Goal: Task Accomplishment & Management: Manage account settings

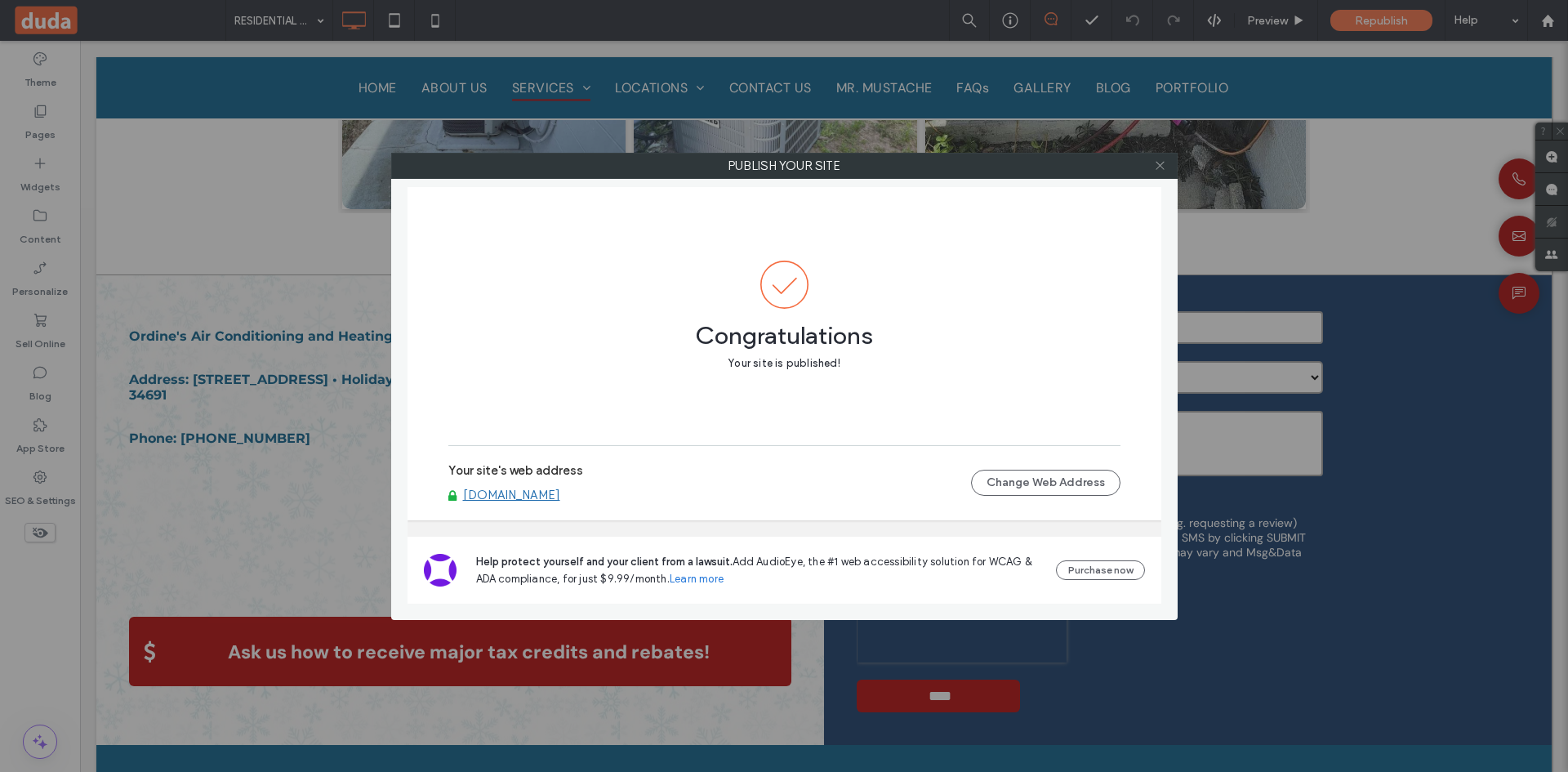
click at [1162, 161] on icon at bounding box center [1160, 165] width 12 height 12
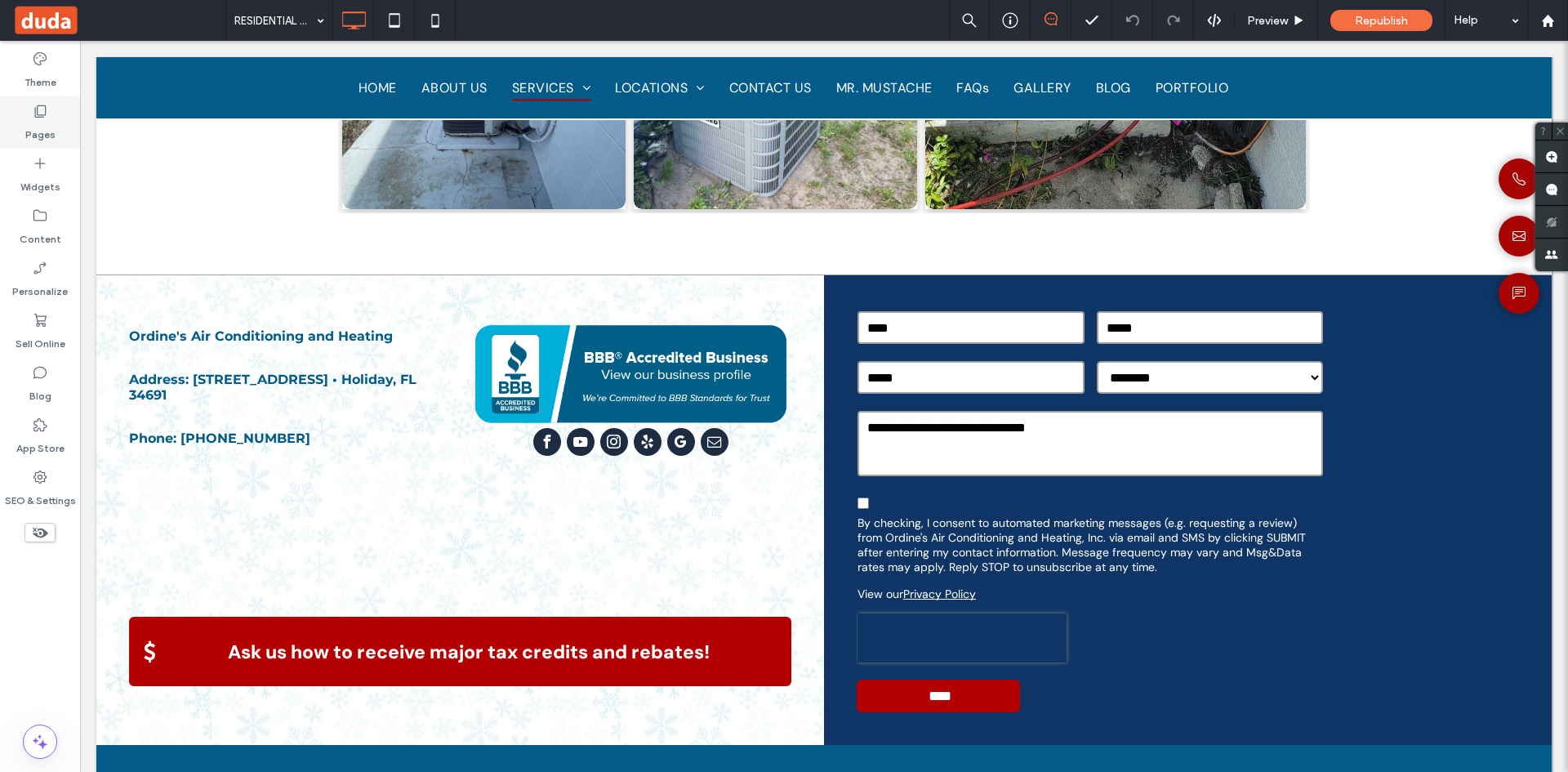
click at [42, 125] on label "Pages" at bounding box center [40, 131] width 30 height 23
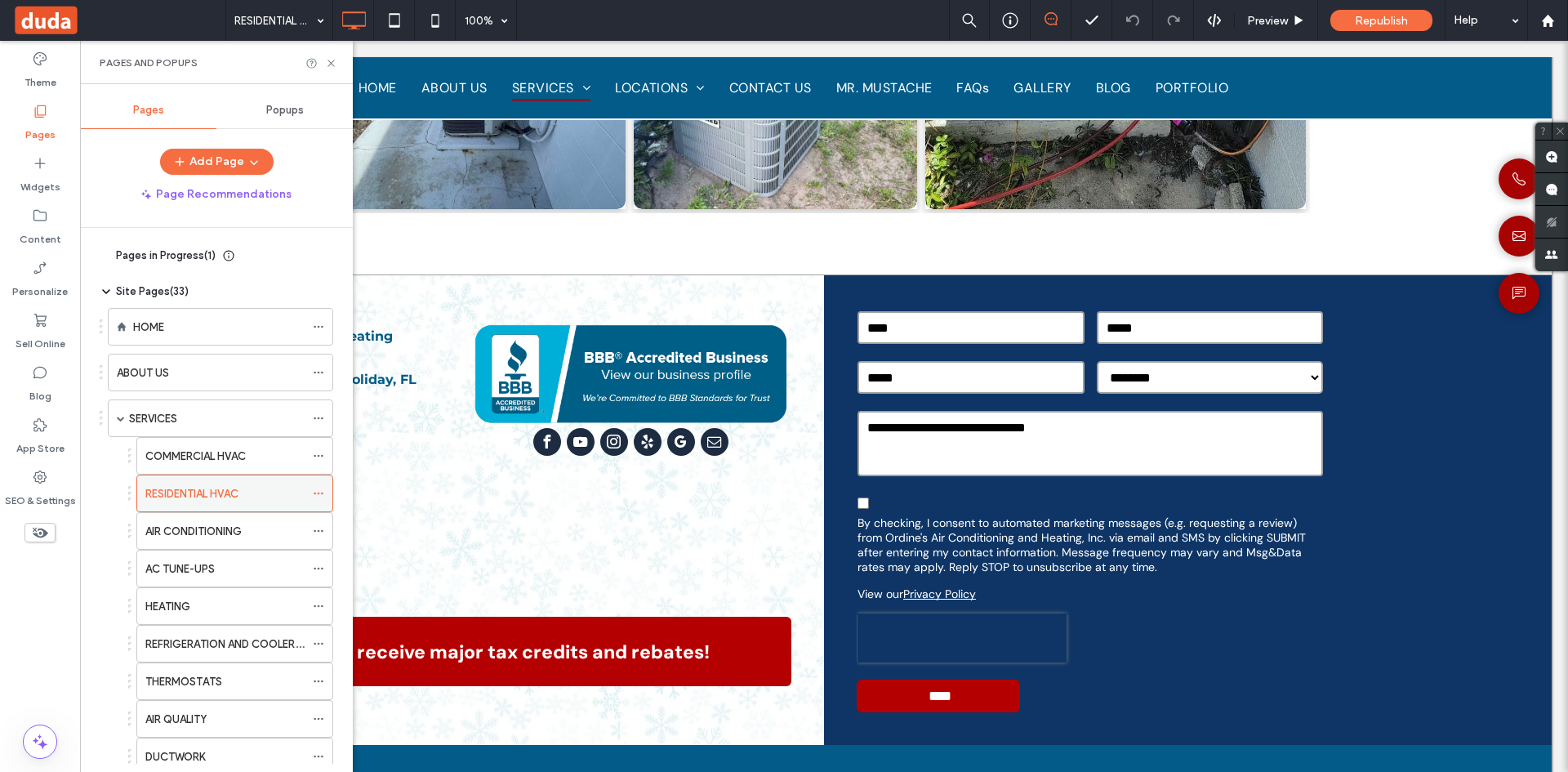
click at [316, 492] on icon at bounding box center [319, 494] width 12 height 12
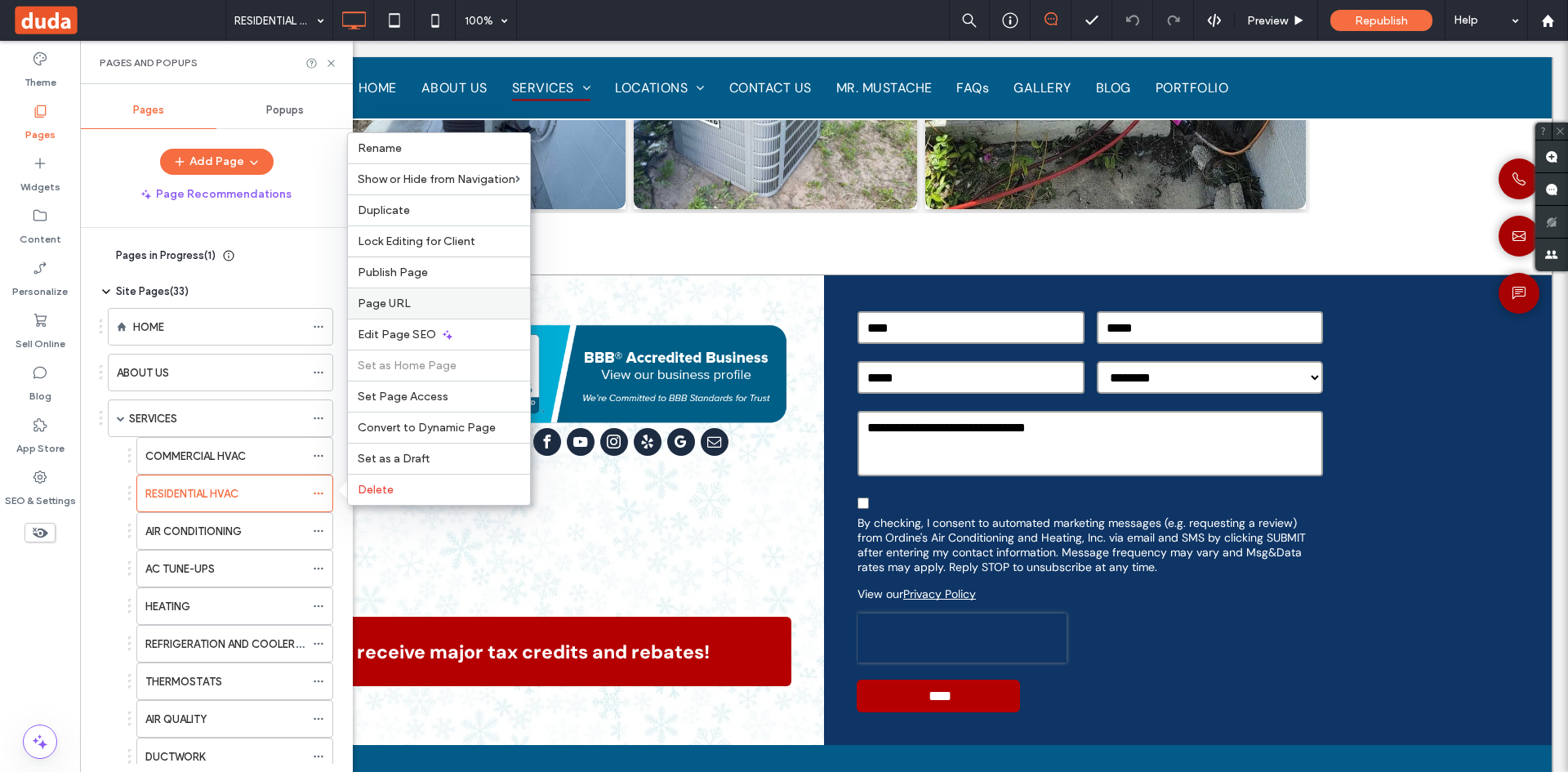
click at [474, 304] on label "Page URL" at bounding box center [438, 303] width 162 height 14
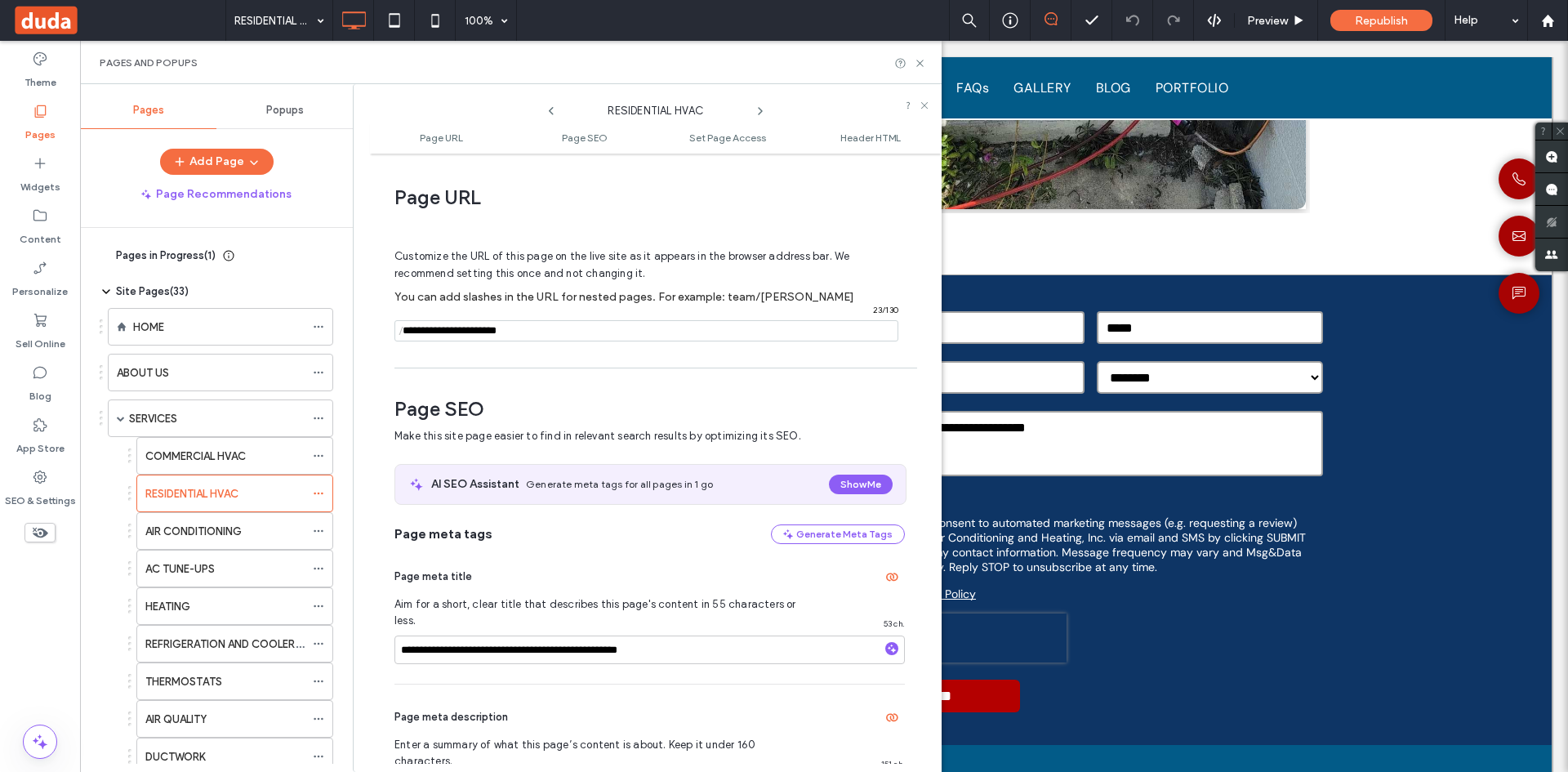
scroll to position [8, 0]
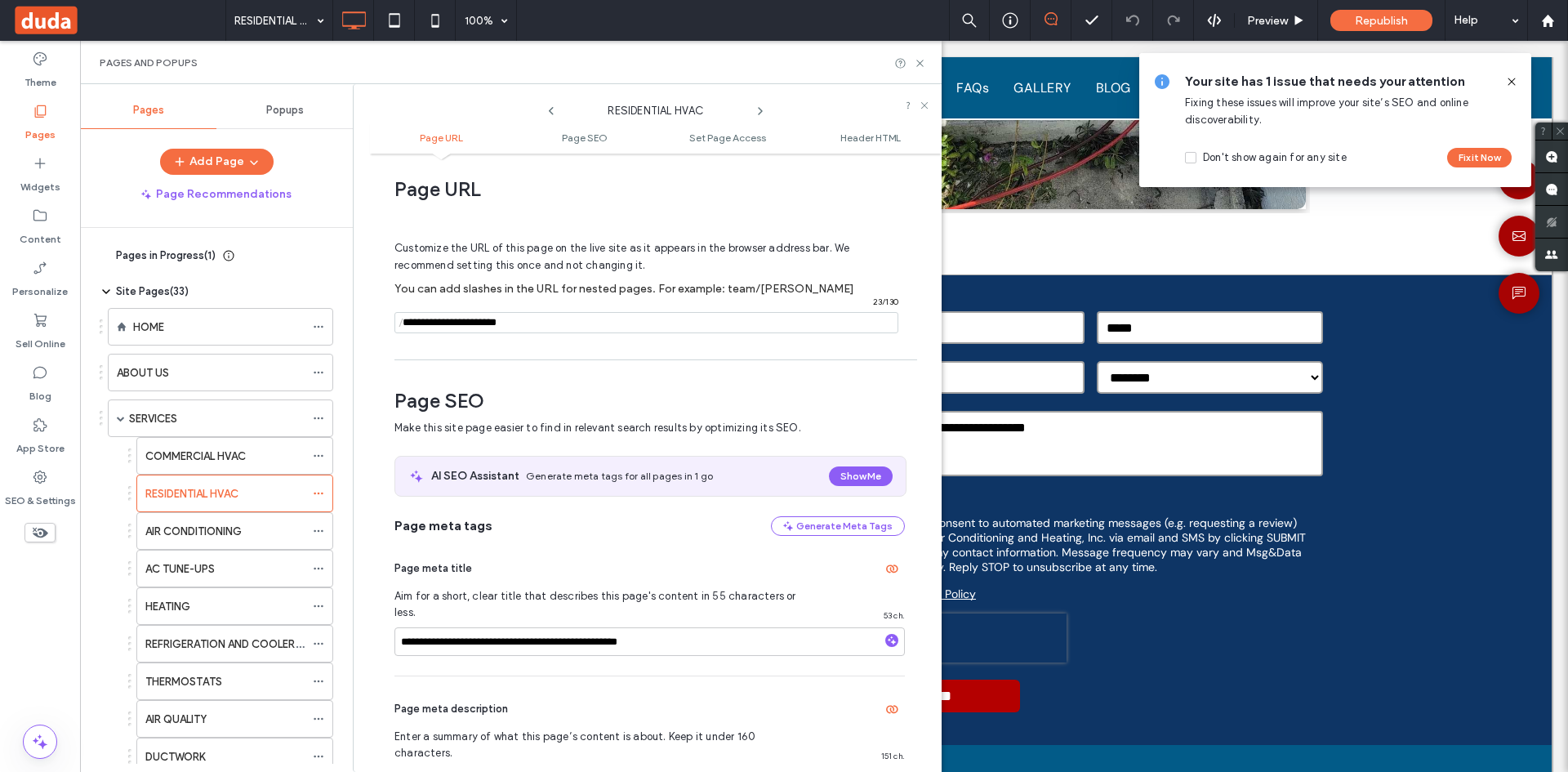
drag, startPoint x: 547, startPoint y: 321, endPoint x: 399, endPoint y: 323, distance: 148.0
click at [399, 323] on div "/ 23 / 130" at bounding box center [646, 323] width 504 height 21
type input "**********"
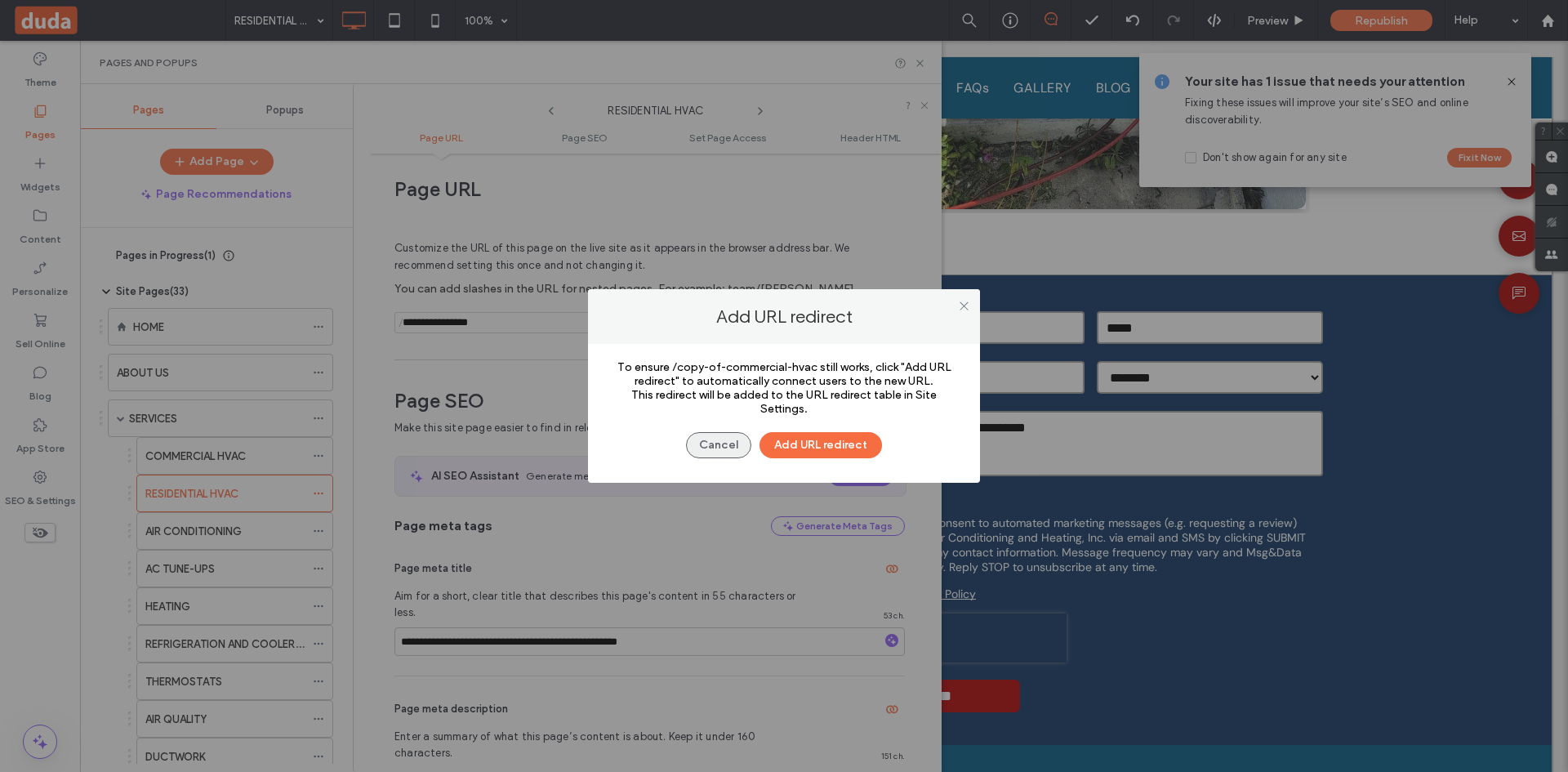
click at [724, 443] on button "Cancel" at bounding box center [718, 446] width 65 height 26
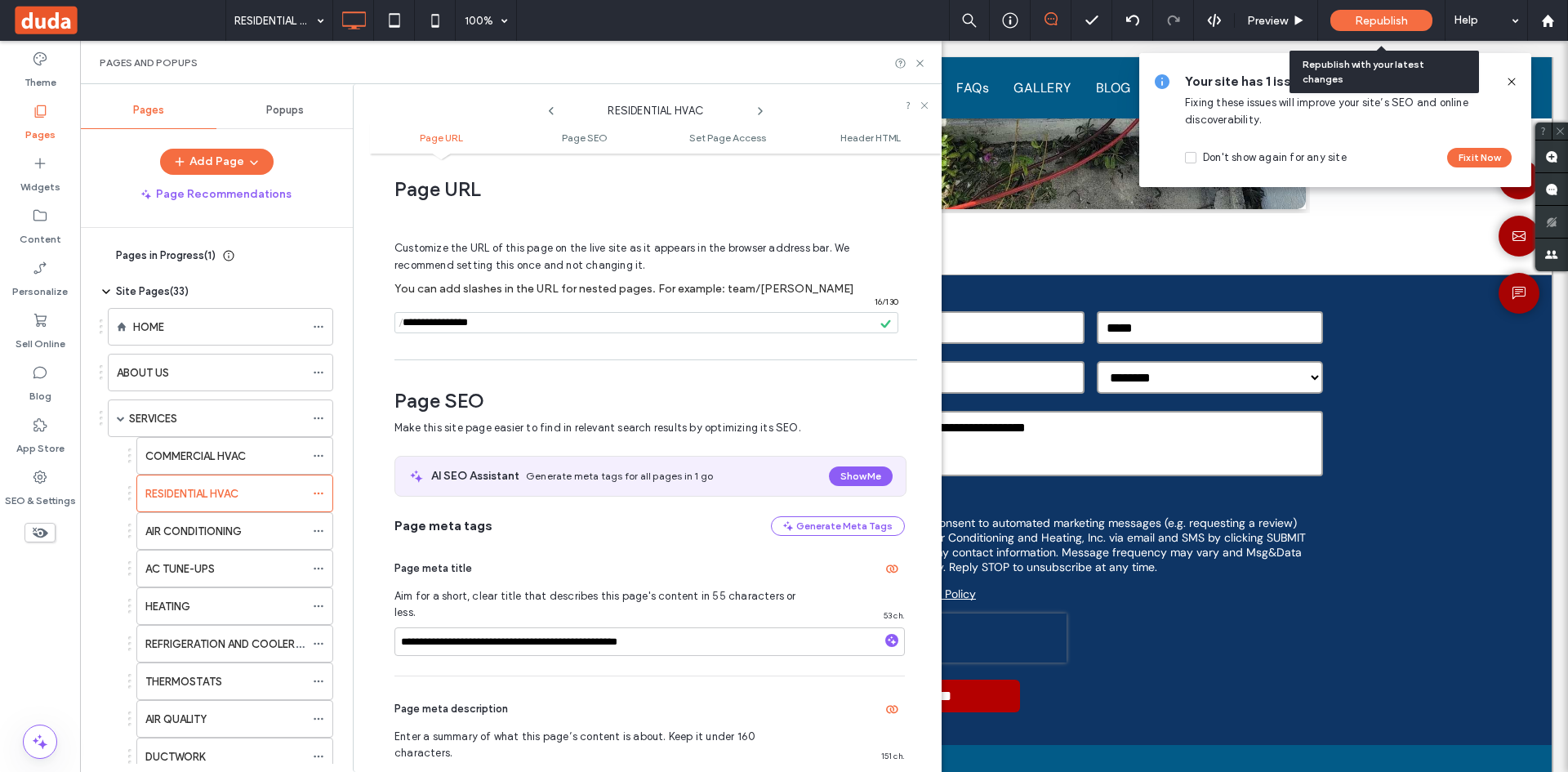
click at [1380, 27] on span "Republish" at bounding box center [1381, 21] width 53 height 14
